Goal: Information Seeking & Learning: Learn about a topic

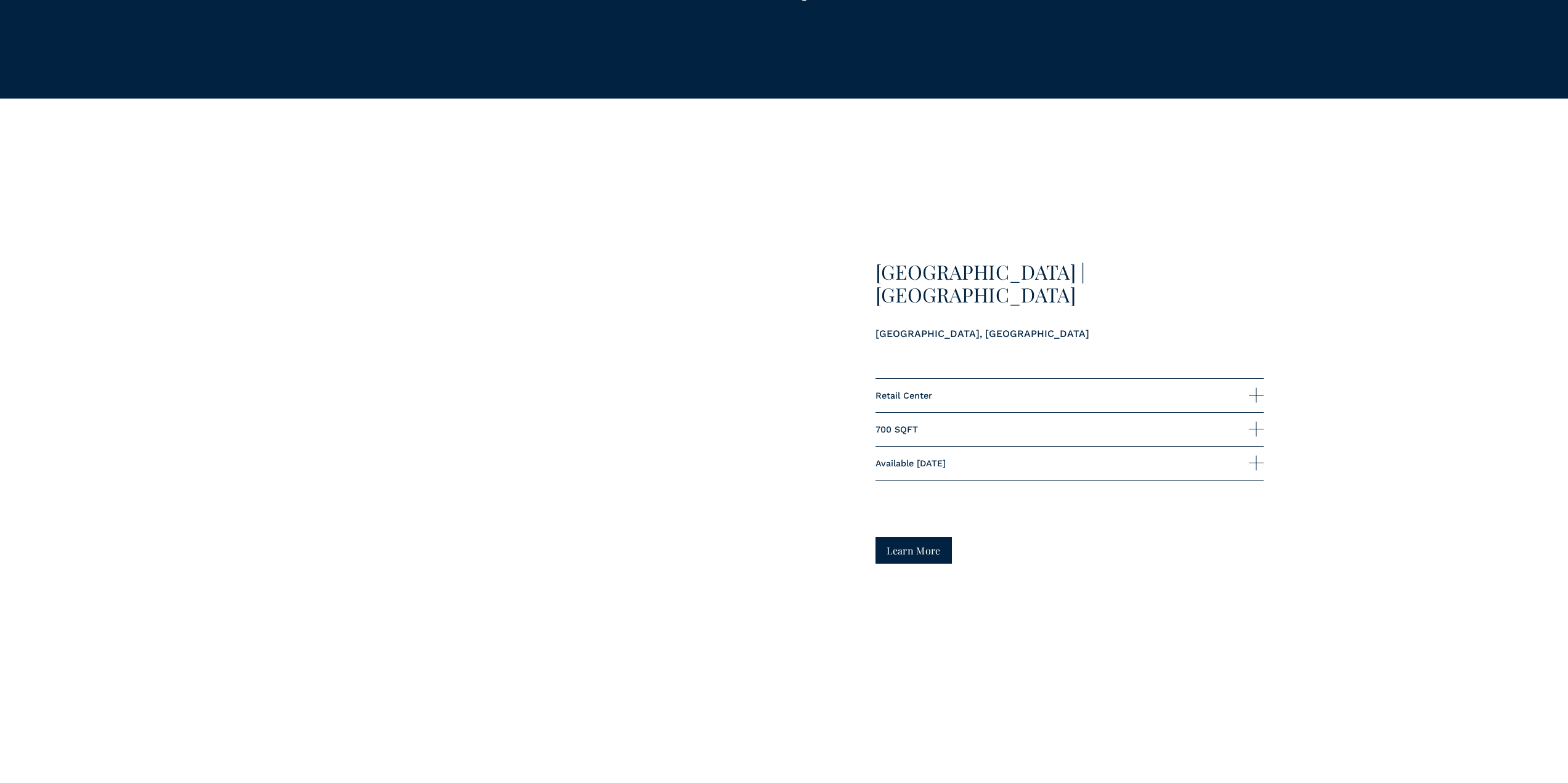
scroll to position [1355, 0]
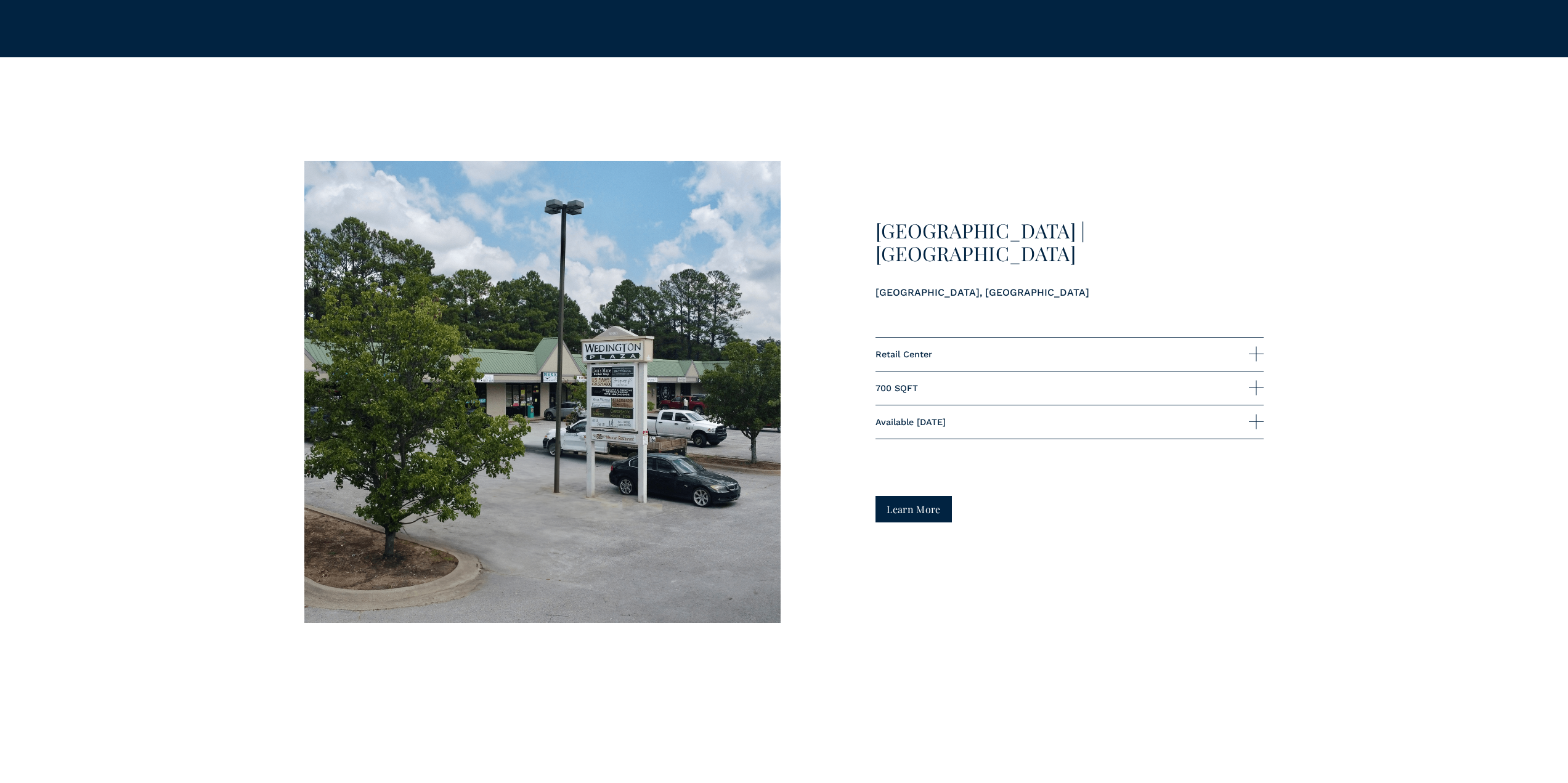
click at [913, 514] on link "Learn More" at bounding box center [914, 509] width 77 height 26
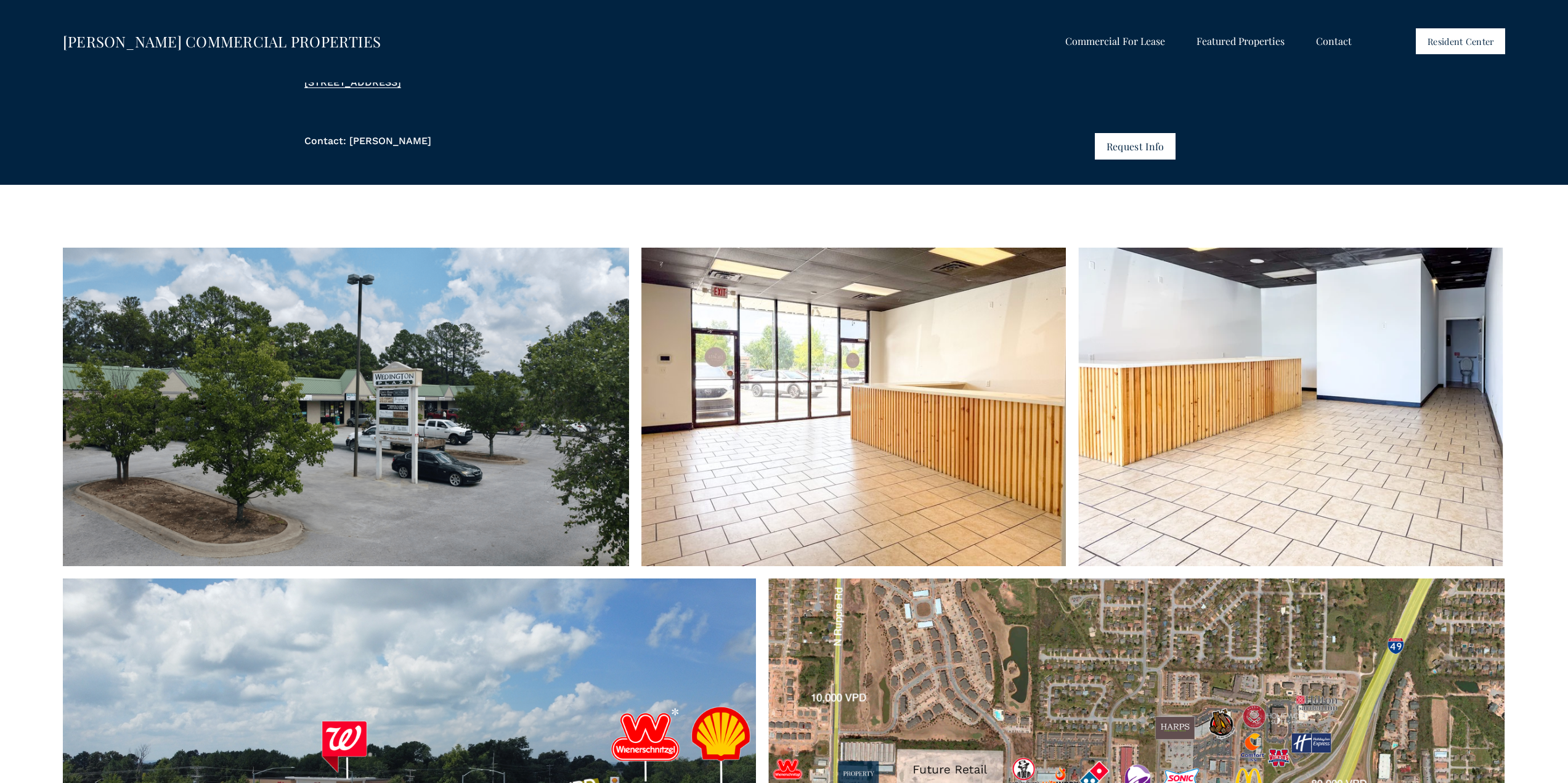
scroll to position [124, 0]
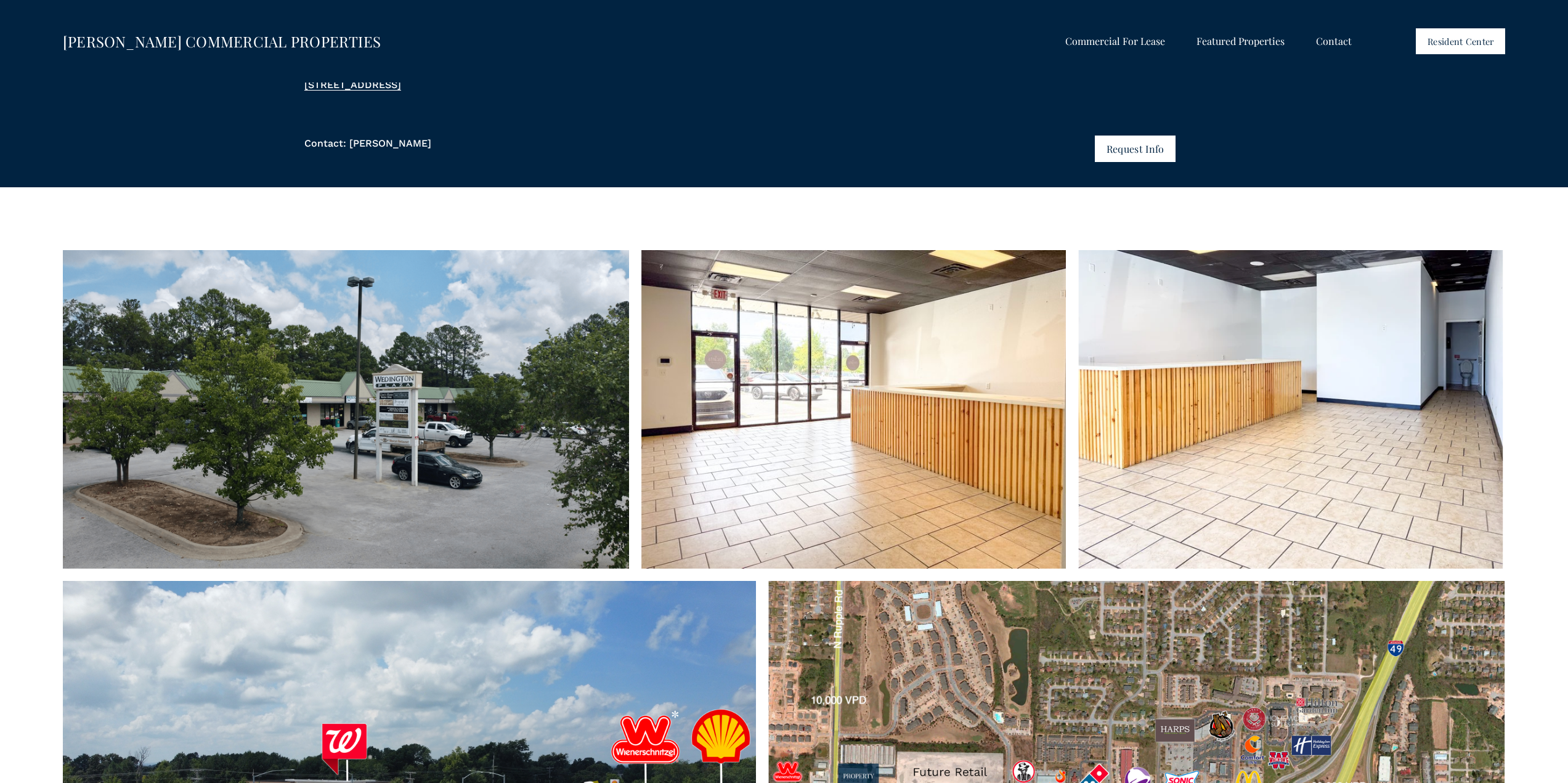
click at [0, 0] on span "Shops at [GEOGRAPHIC_DATA]" at bounding box center [0, 0] width 0 height 0
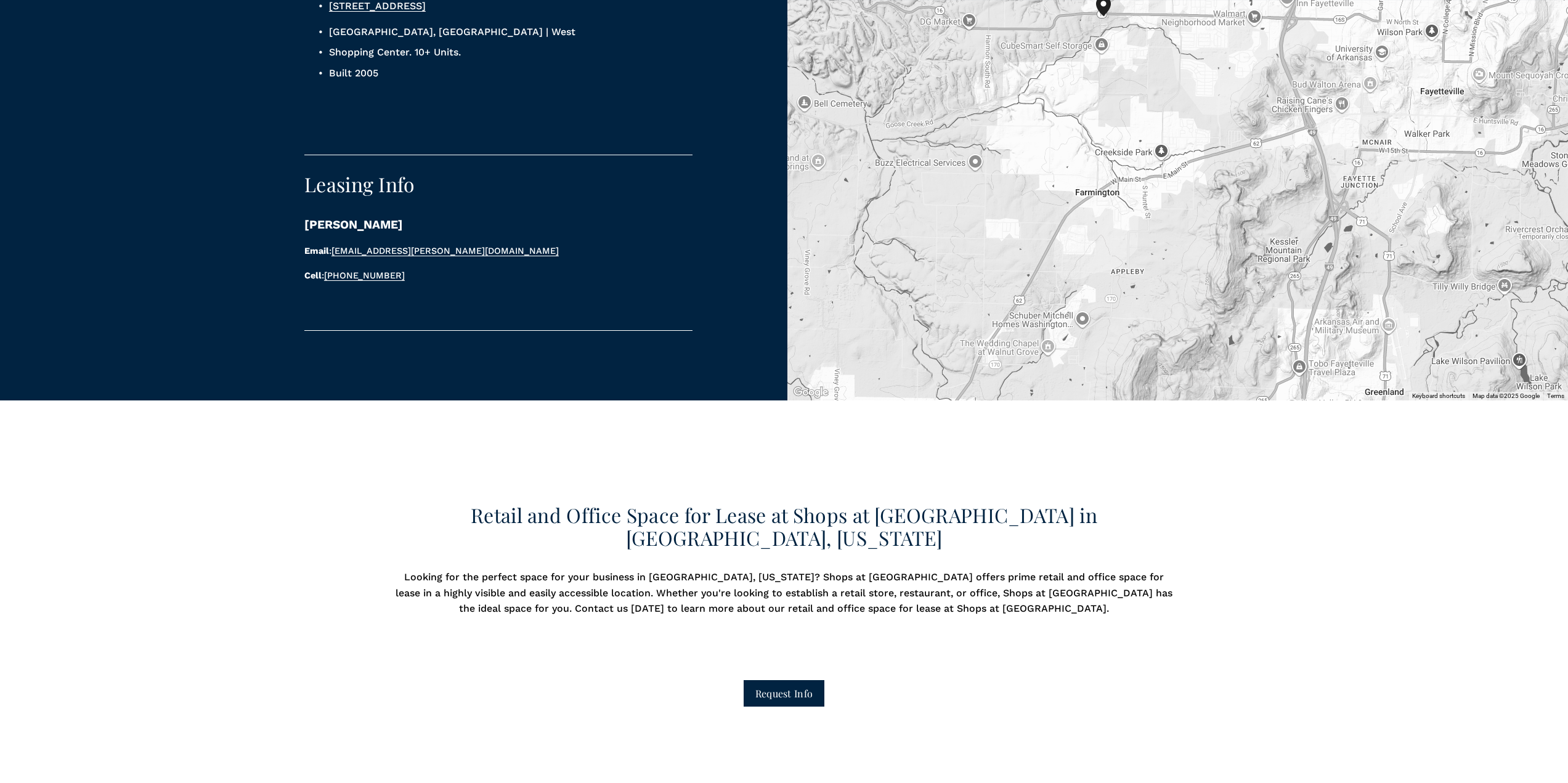
scroll to position [1293, 0]
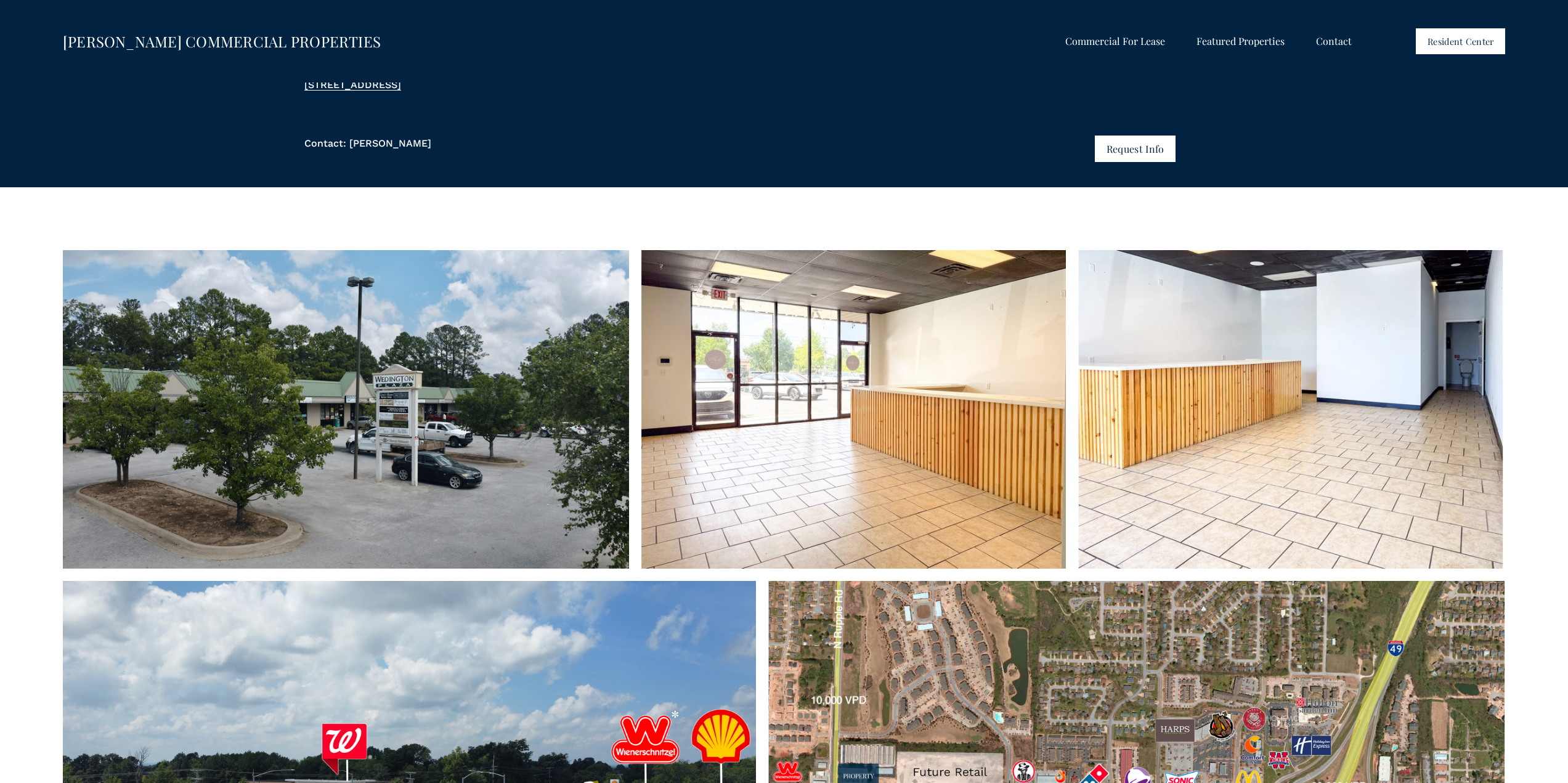
click at [0, 0] on span "Shops on the Trail" at bounding box center [0, 0] width 0 height 0
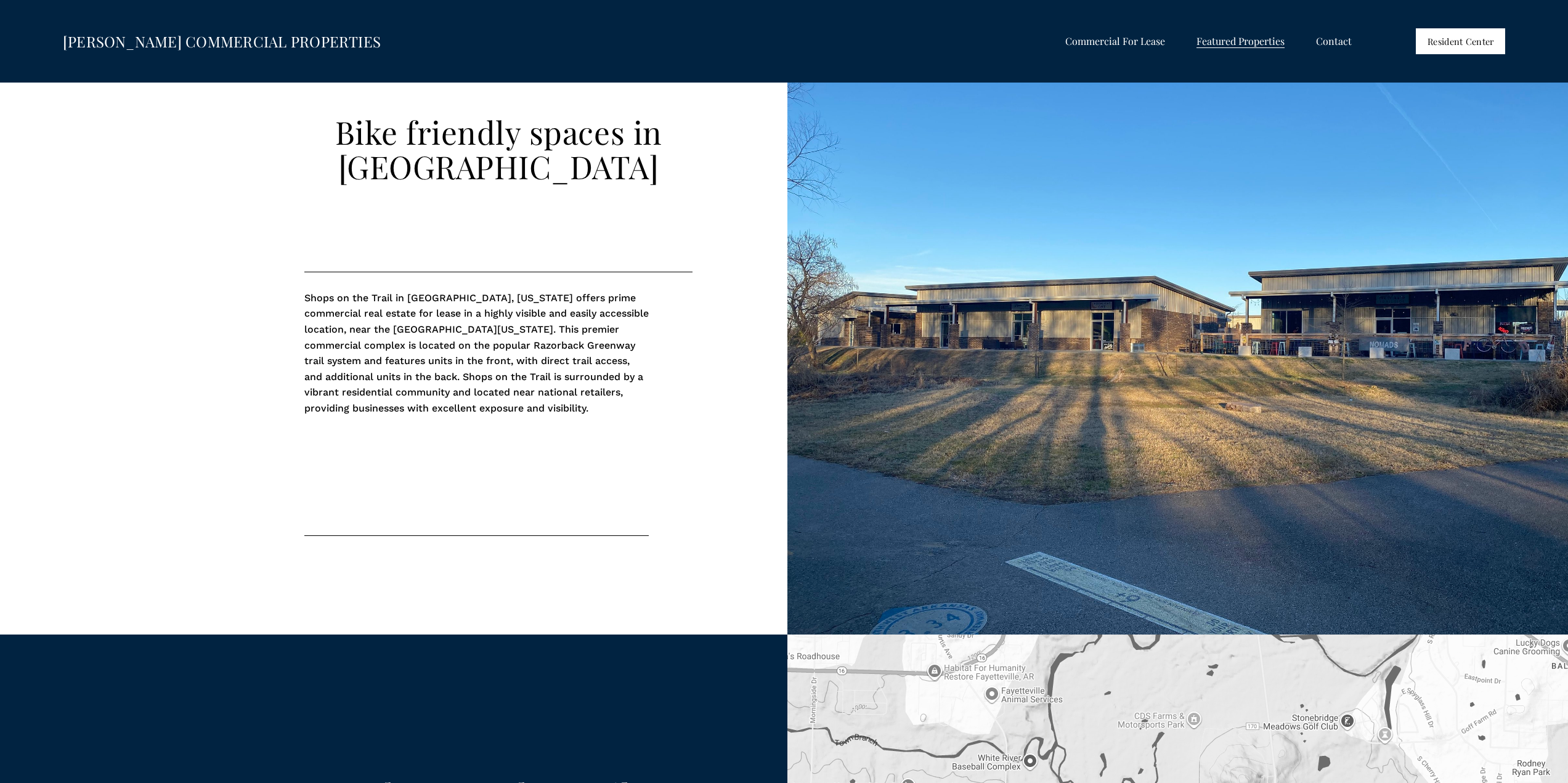
scroll to position [495, 0]
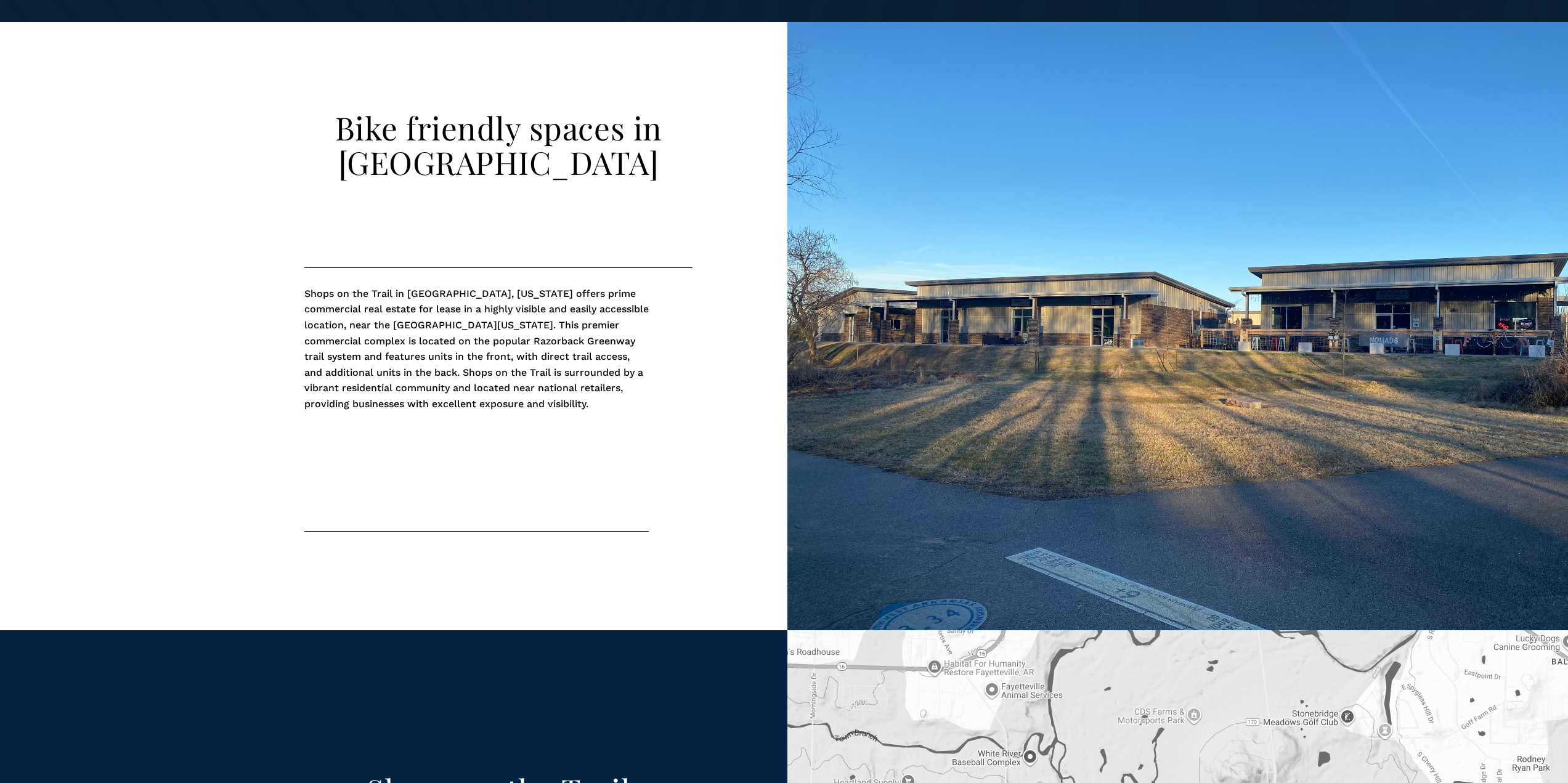
click at [379, 361] on p "Shops on the Trail in Fayetteville, Arkansas offers prime commercial real estat…" at bounding box center [476, 349] width 344 height 127
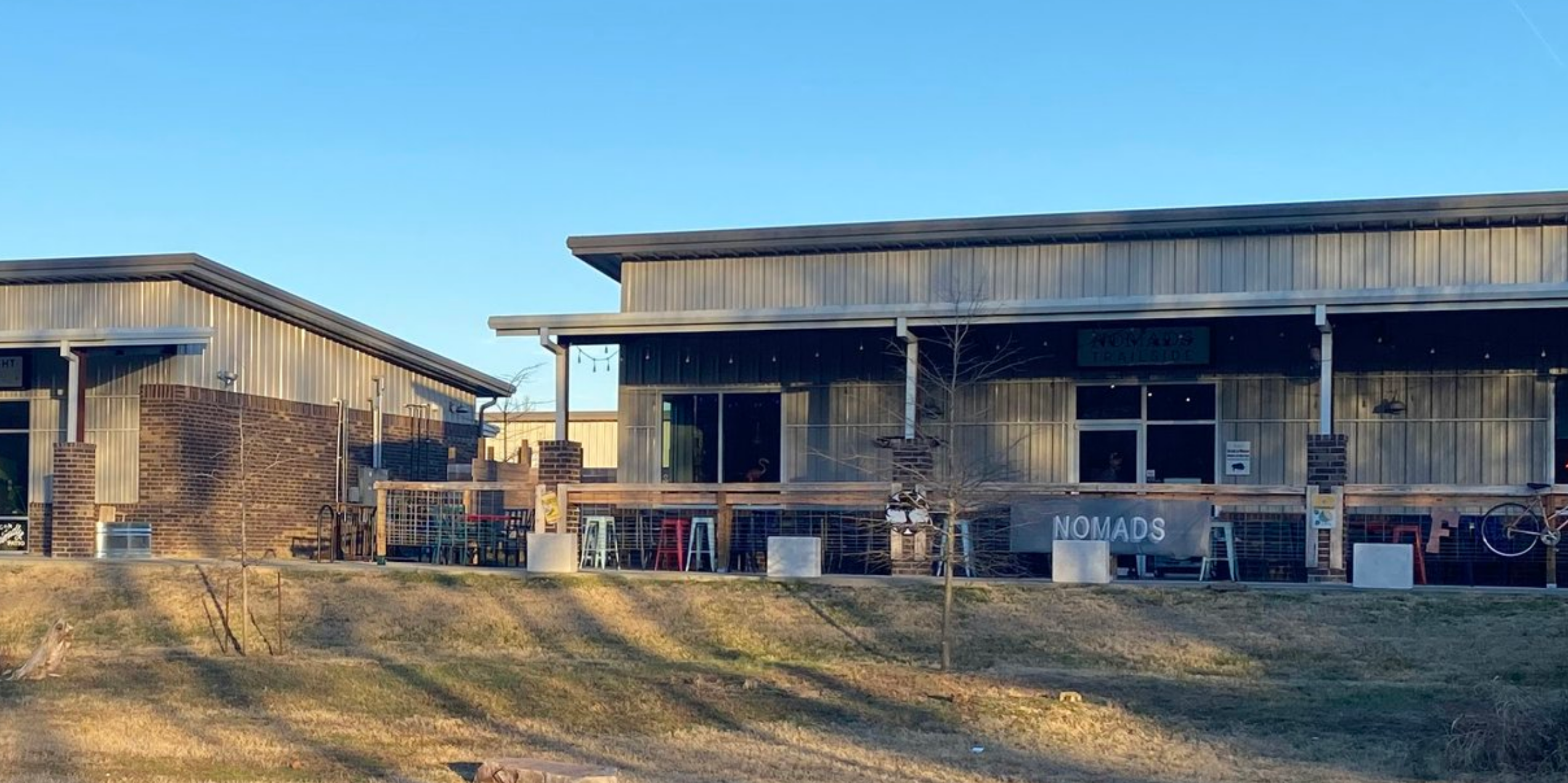
drag, startPoint x: 1228, startPoint y: 329, endPoint x: 1364, endPoint y: 320, distance: 136.3
click at [1364, 320] on div at bounding box center [1177, 331] width 780 height 607
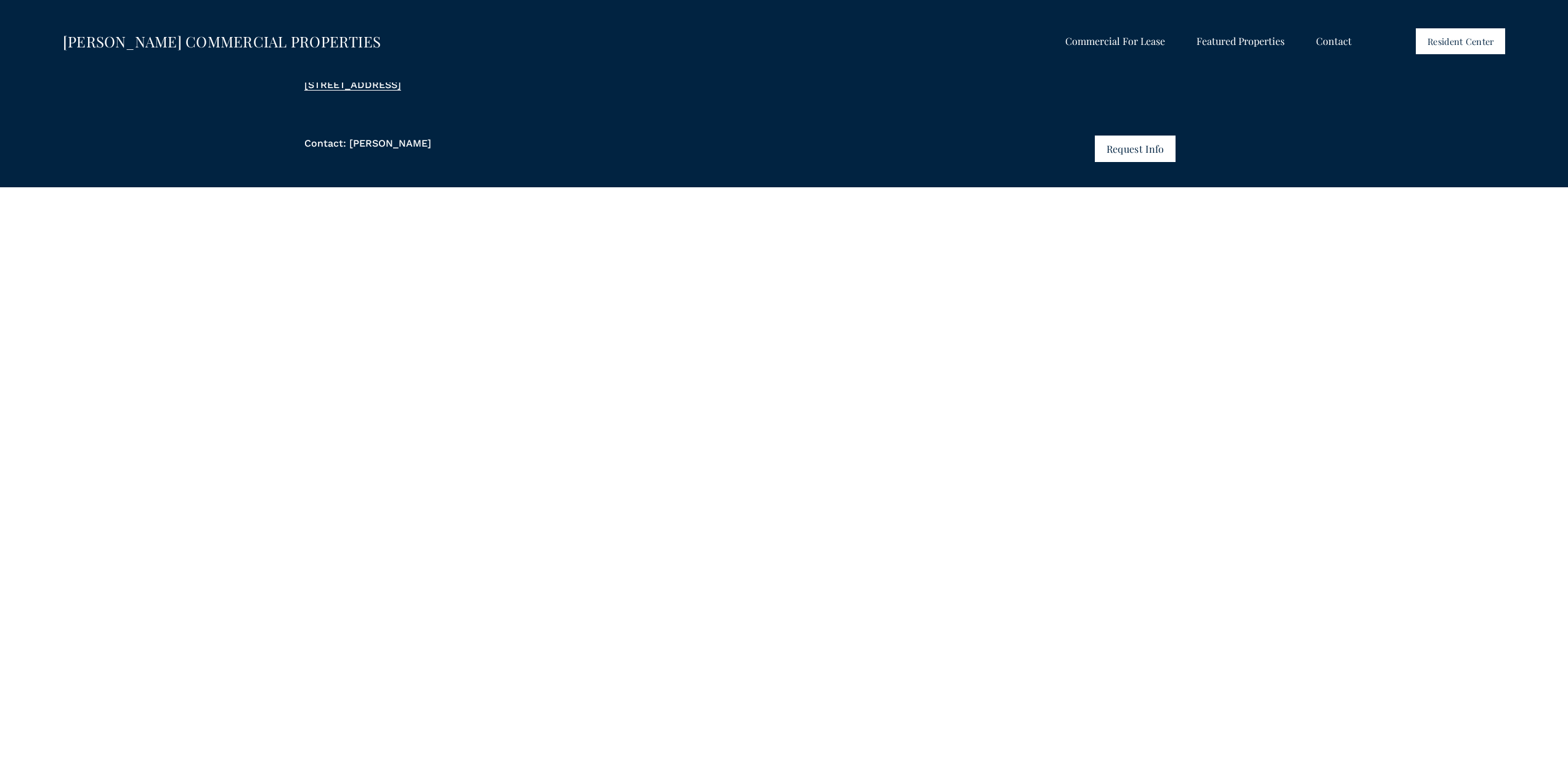
scroll to position [124, 0]
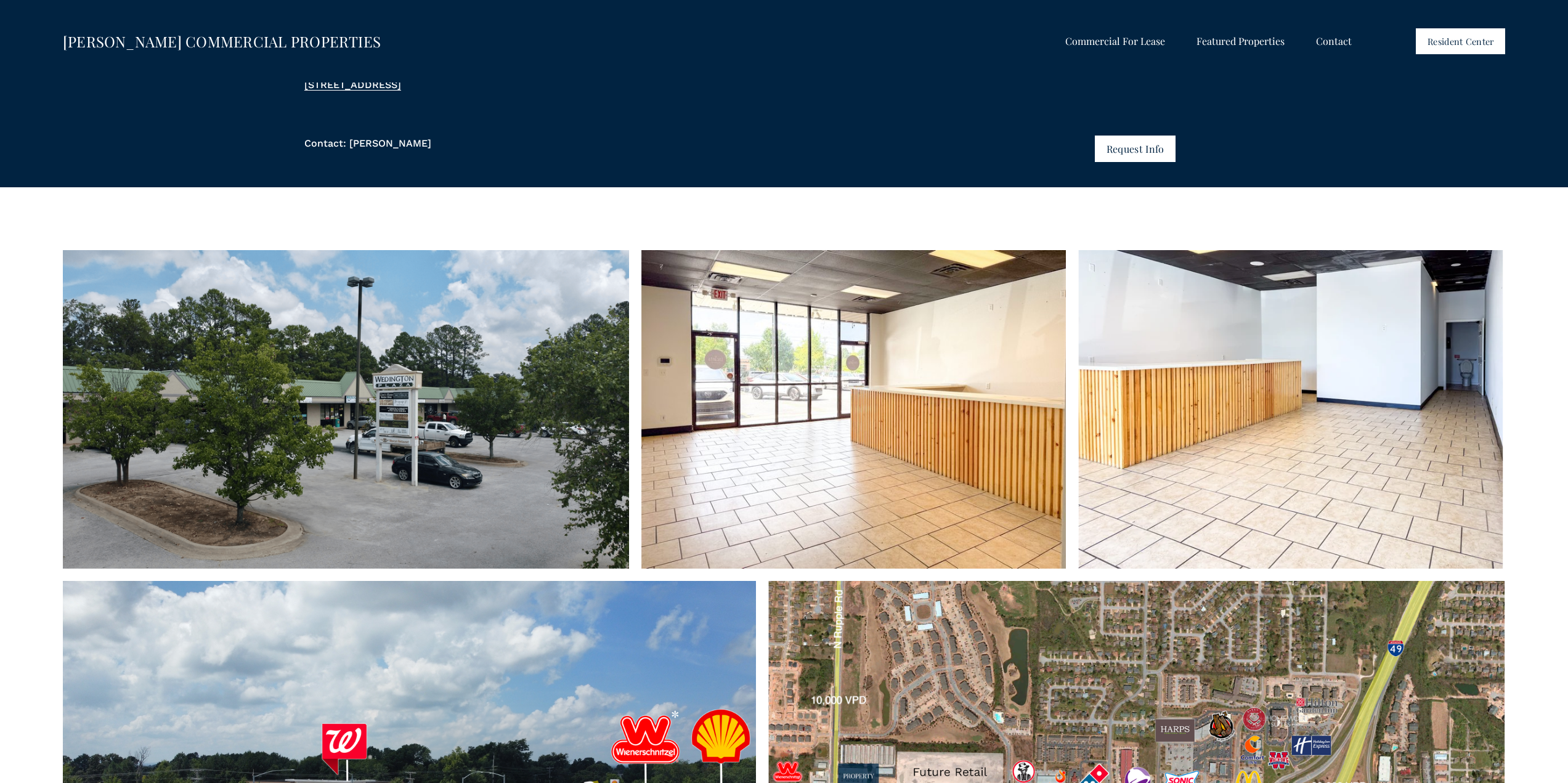
click at [1239, 40] on span "Featured Properties" at bounding box center [1240, 41] width 88 height 16
click at [0, 0] on span "The Collection at [GEOGRAPHIC_DATA]" at bounding box center [0, 0] width 0 height 0
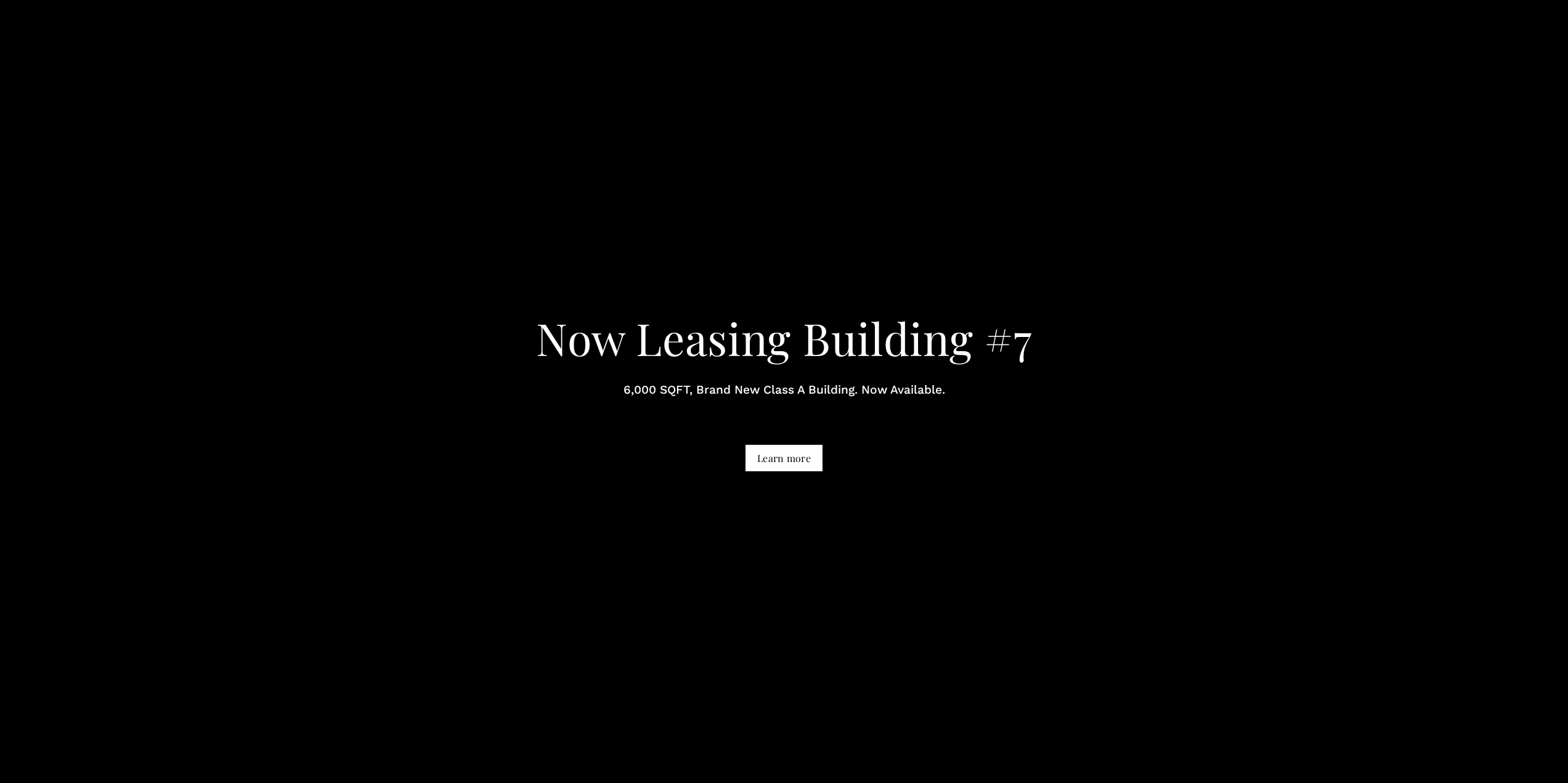
scroll to position [1540, 0]
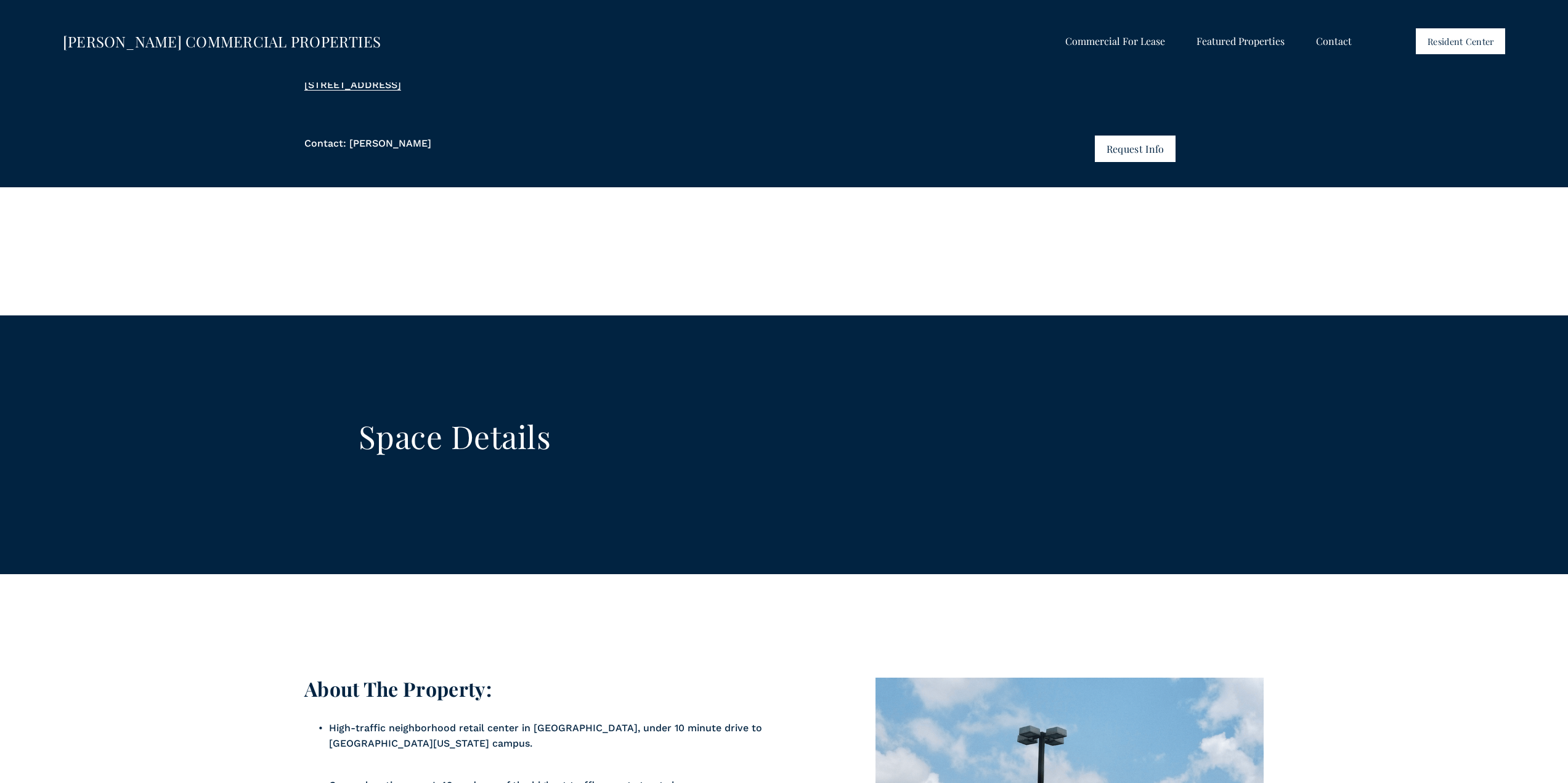
scroll to position [124, 0]
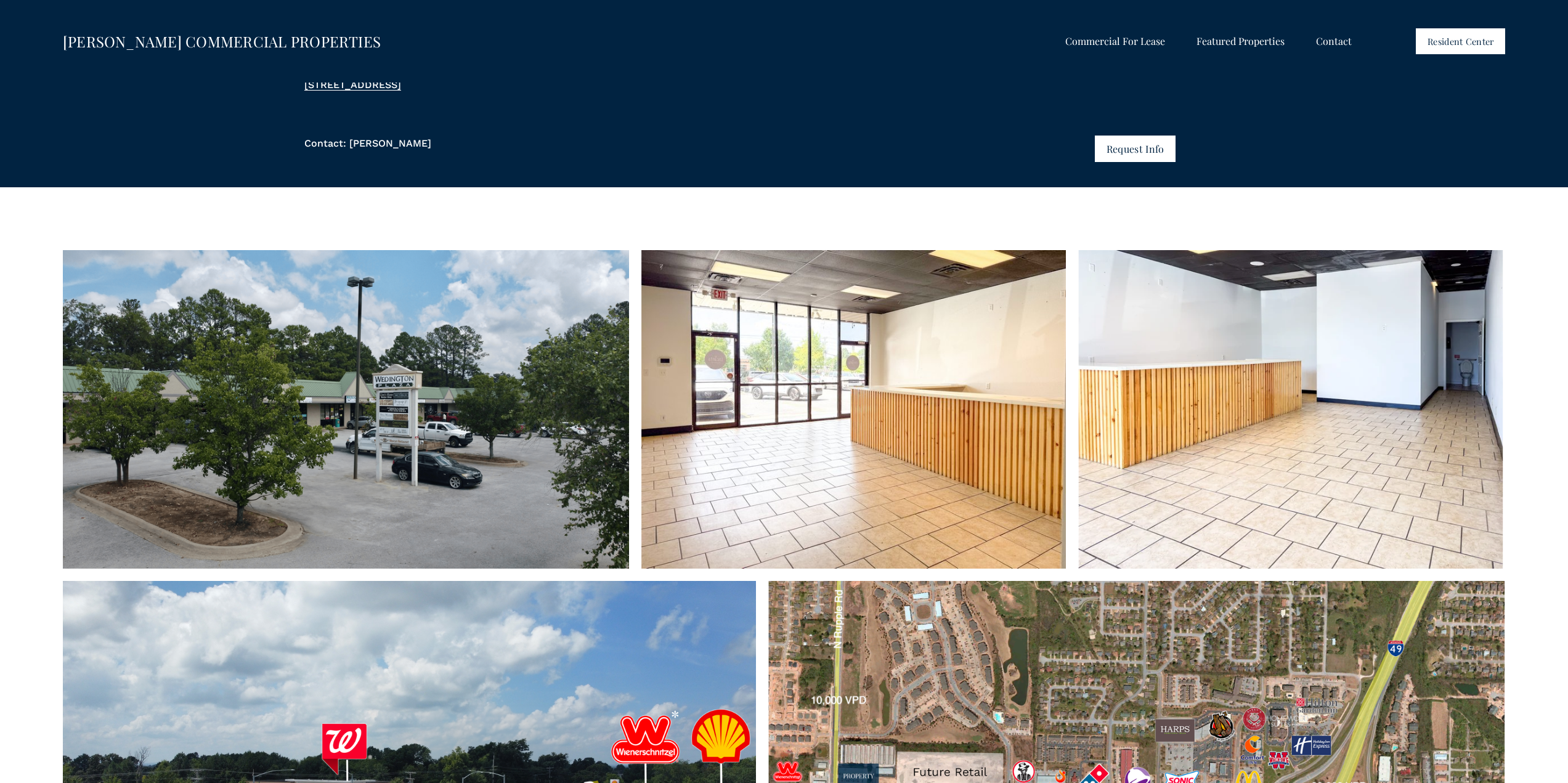
click at [0, 0] on span "Shops at [PERSON_NAME]" at bounding box center [0, 0] width 0 height 0
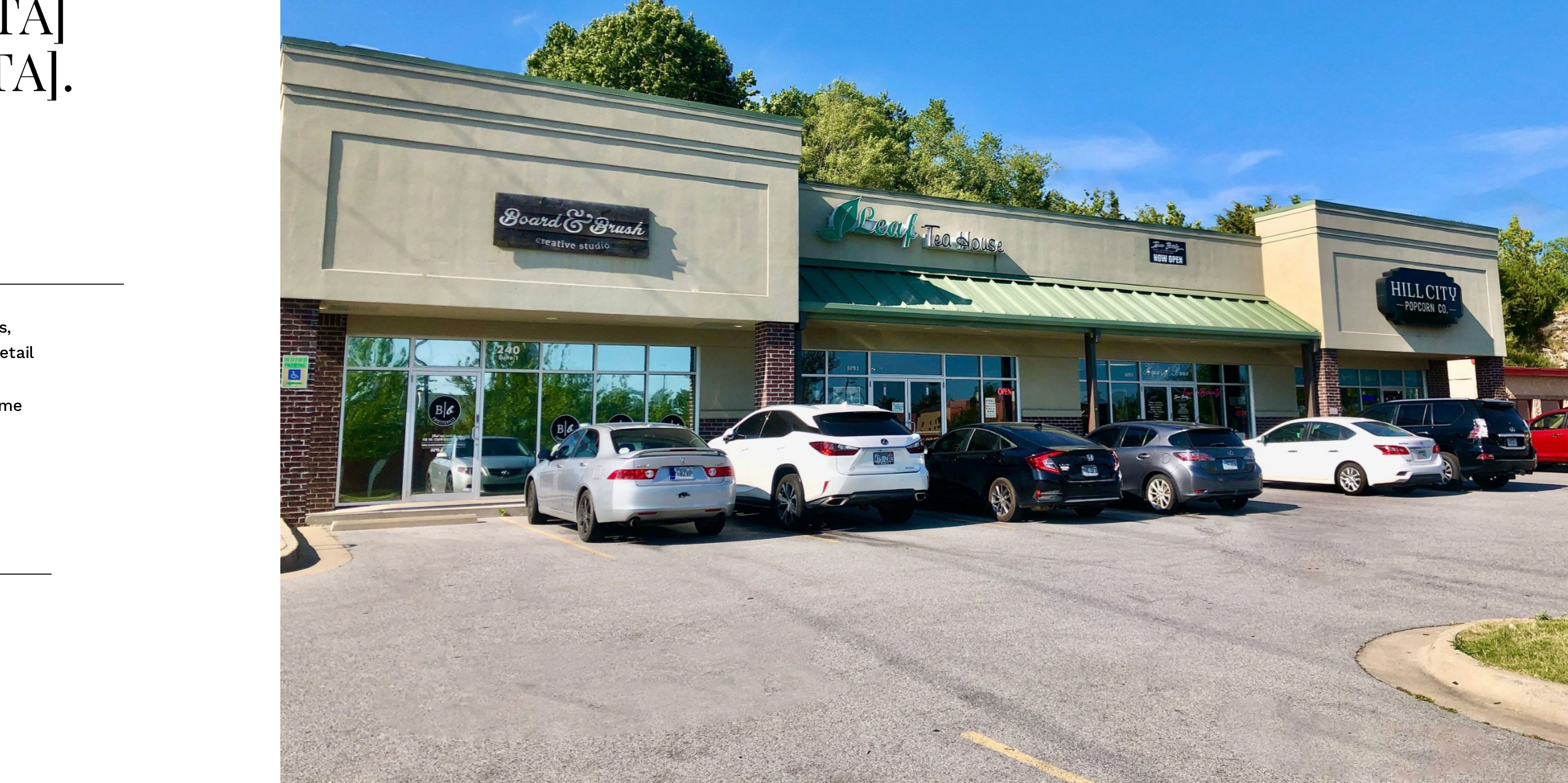
scroll to position [625, 0]
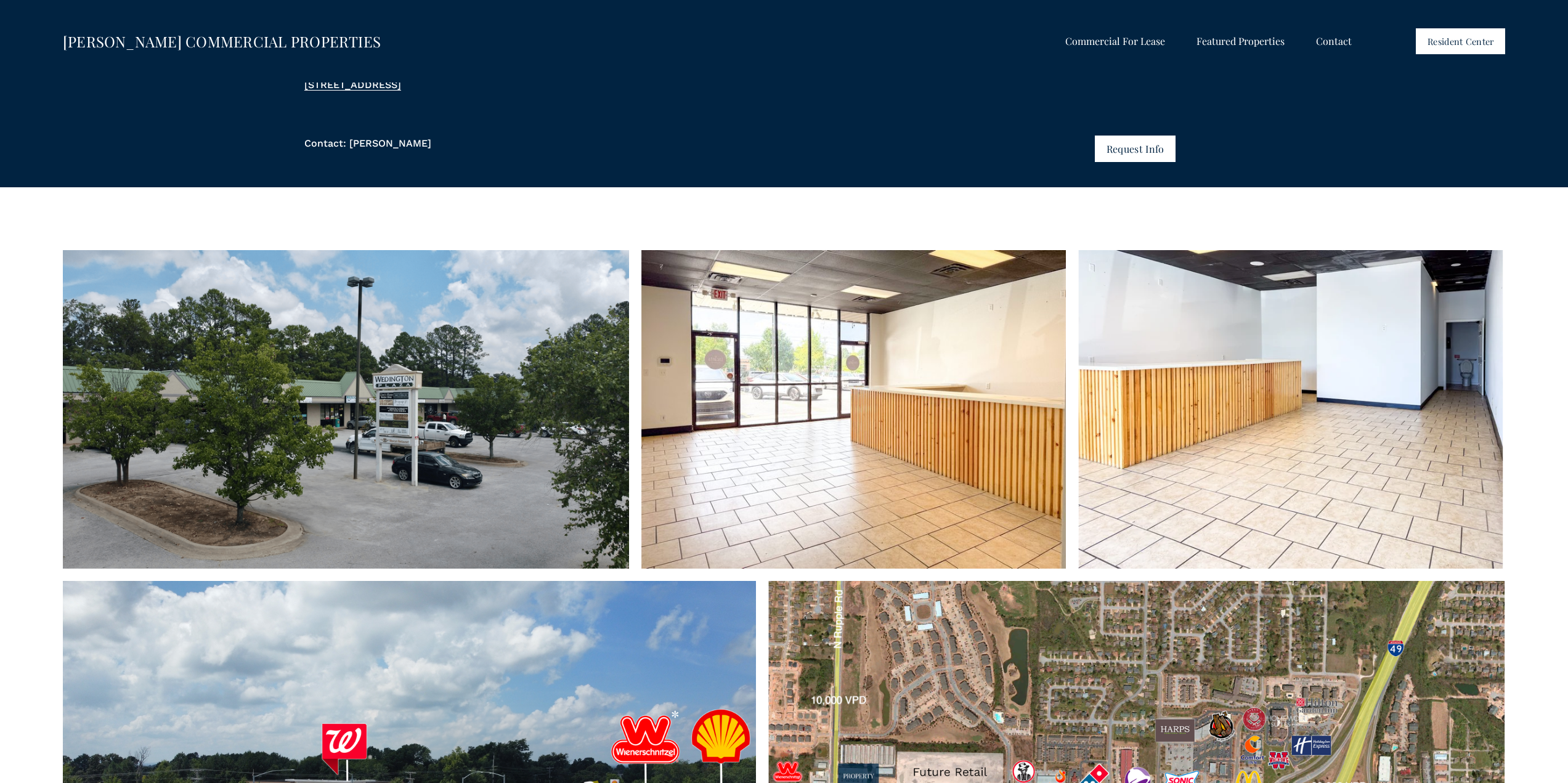
click at [0, 0] on span "Shops at [GEOGRAPHIC_DATA]" at bounding box center [0, 0] width 0 height 0
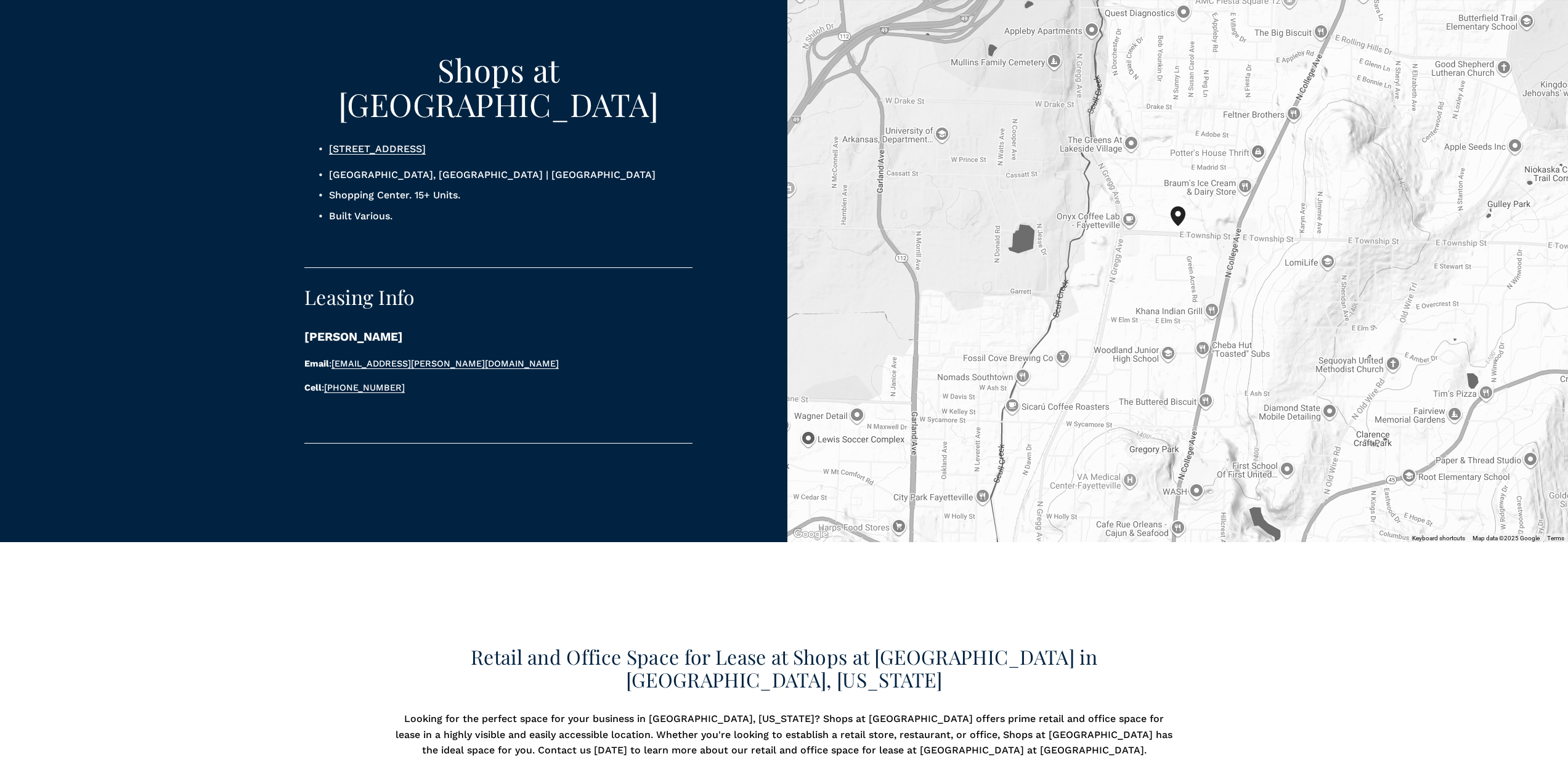
scroll to position [1293, 0]
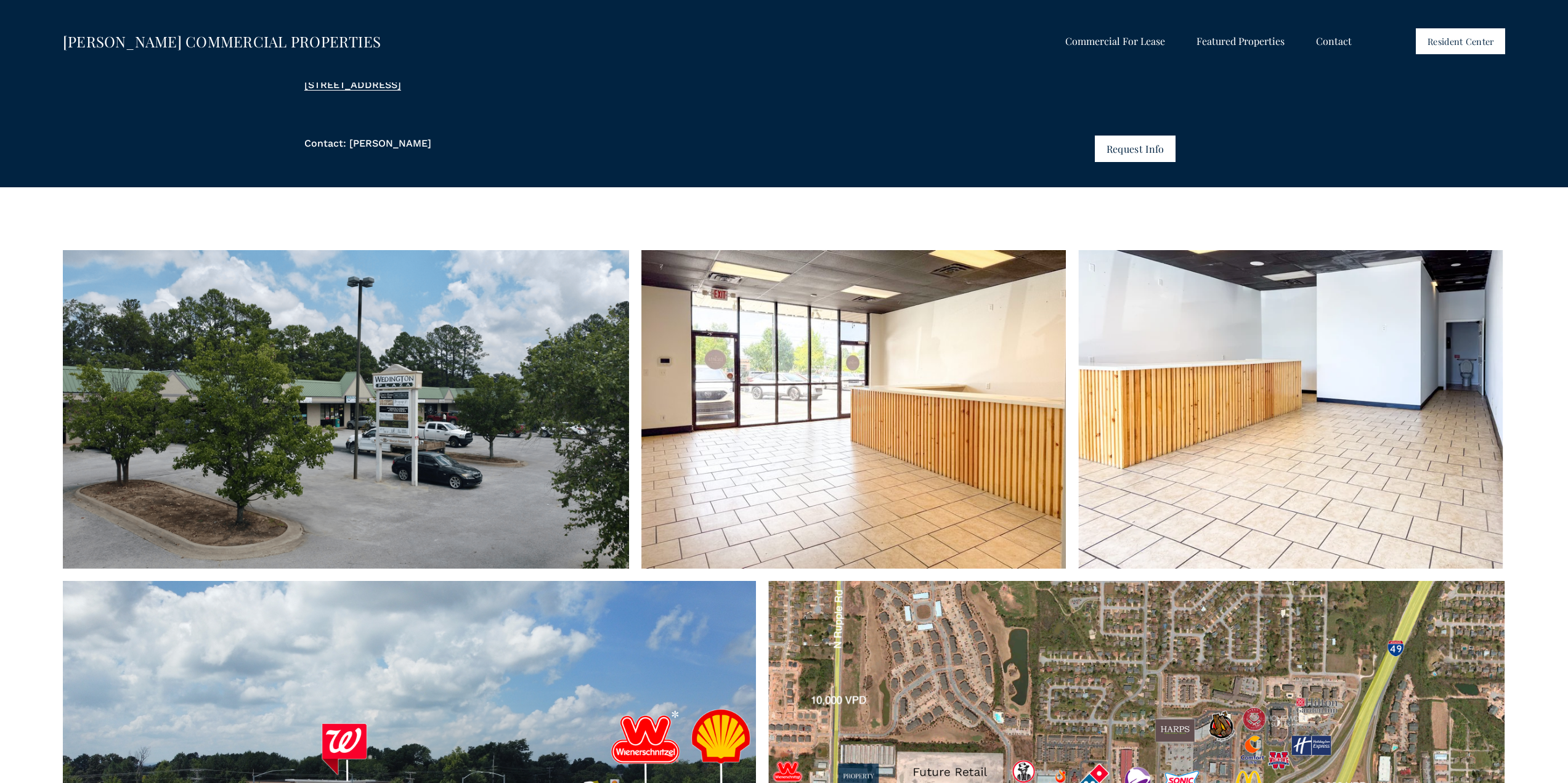
click at [0, 0] on span "Shops at [GEOGRAPHIC_DATA]" at bounding box center [0, 0] width 0 height 0
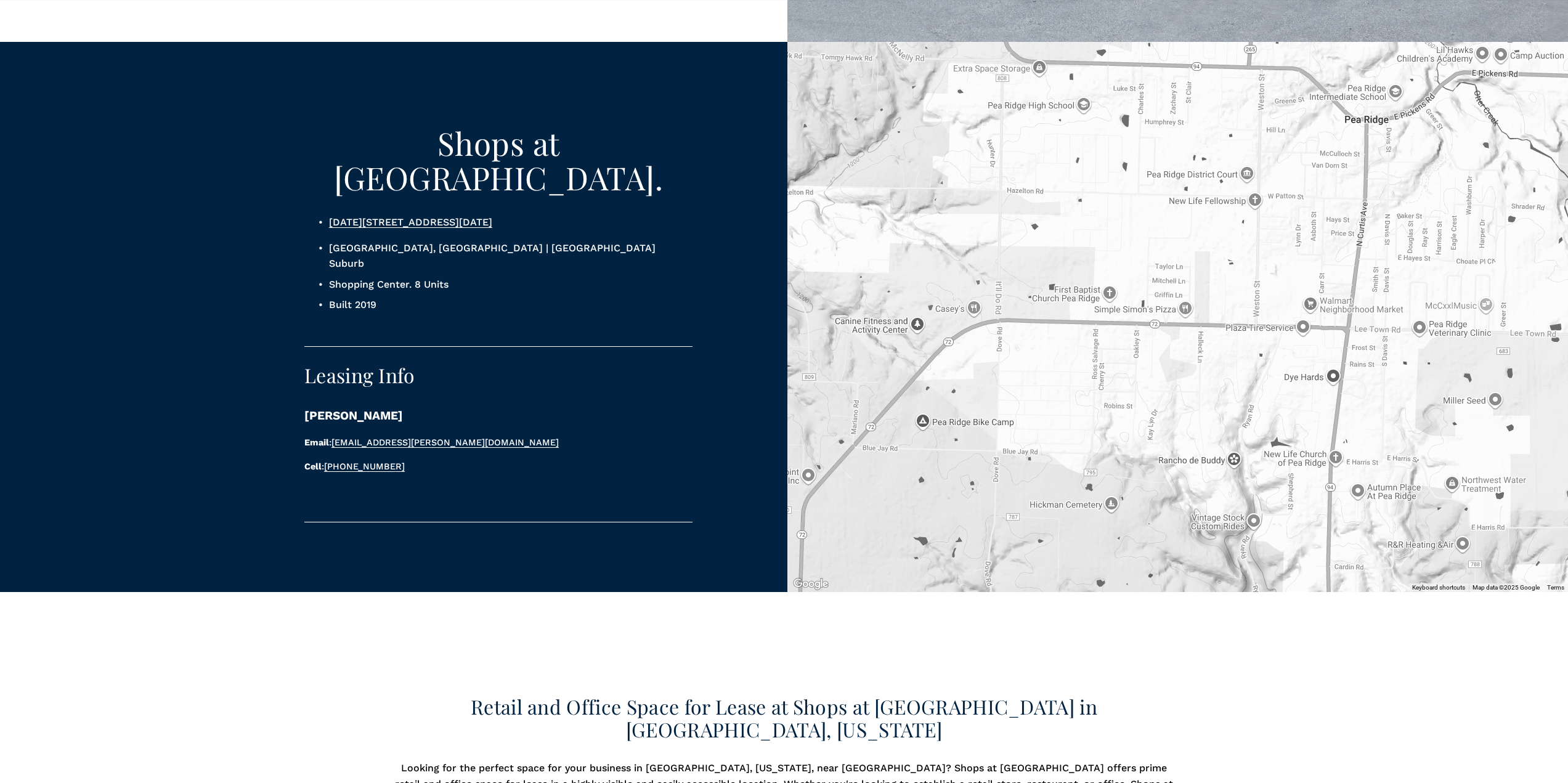
scroll to position [1108, 0]
